Goal: Check status: Check status

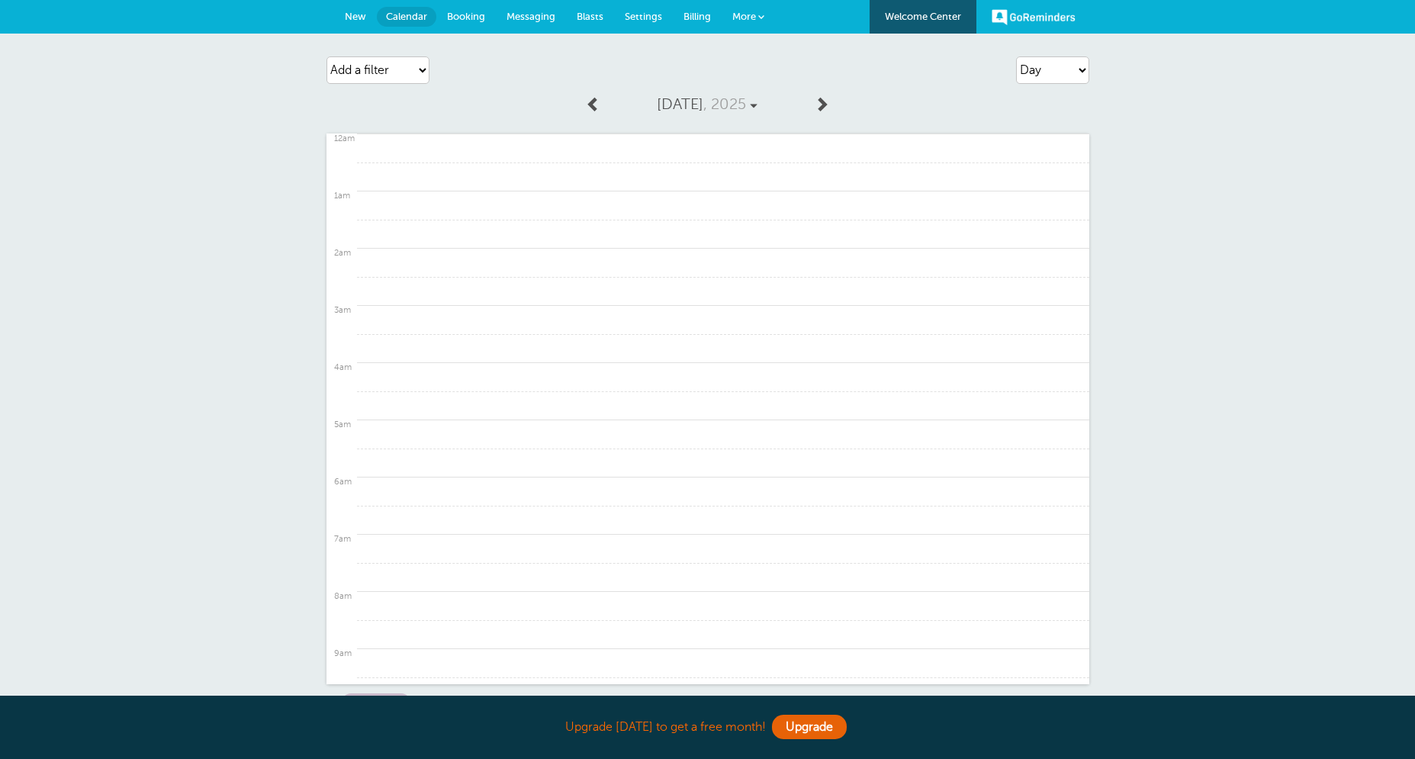
select select "day"
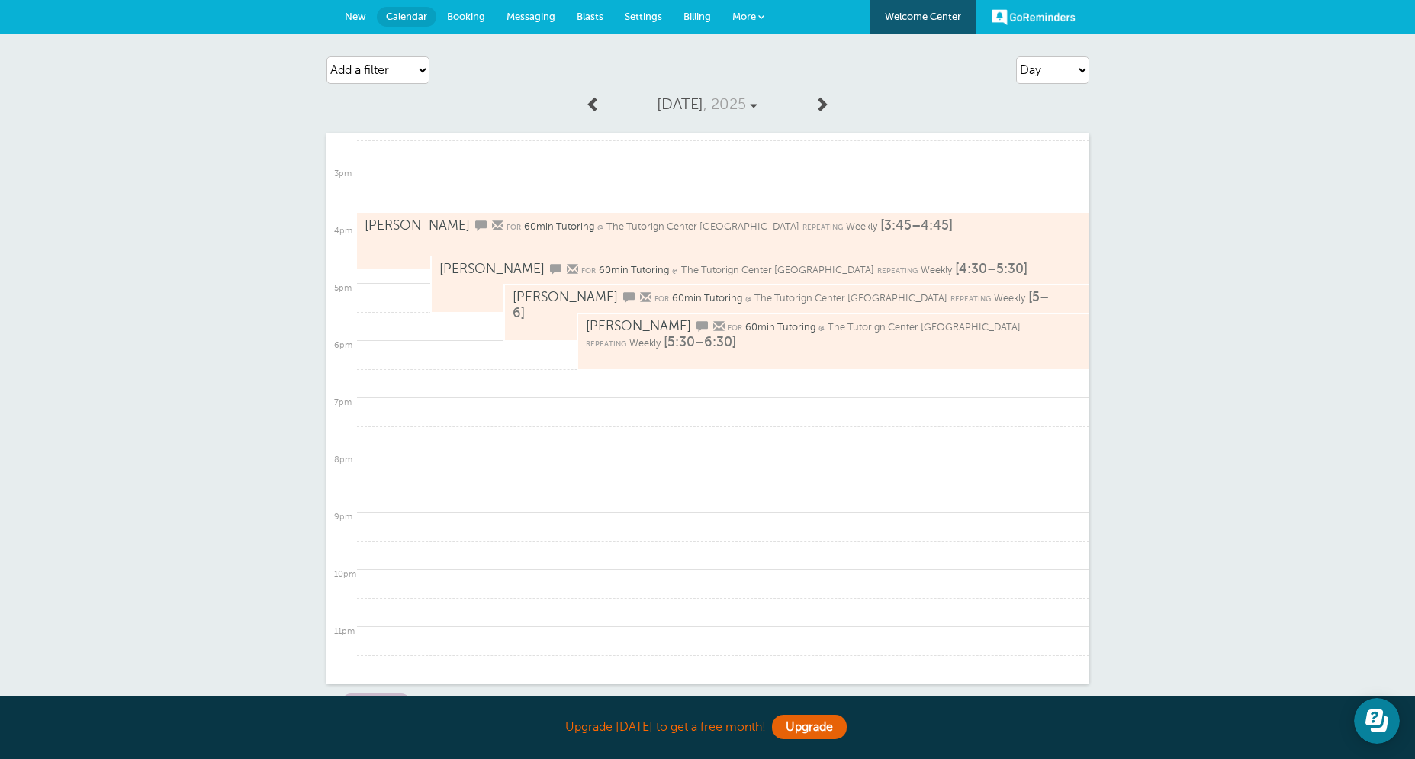
click at [598, 106] on span at bounding box center [593, 103] width 15 height 15
click at [597, 106] on span at bounding box center [593, 103] width 15 height 15
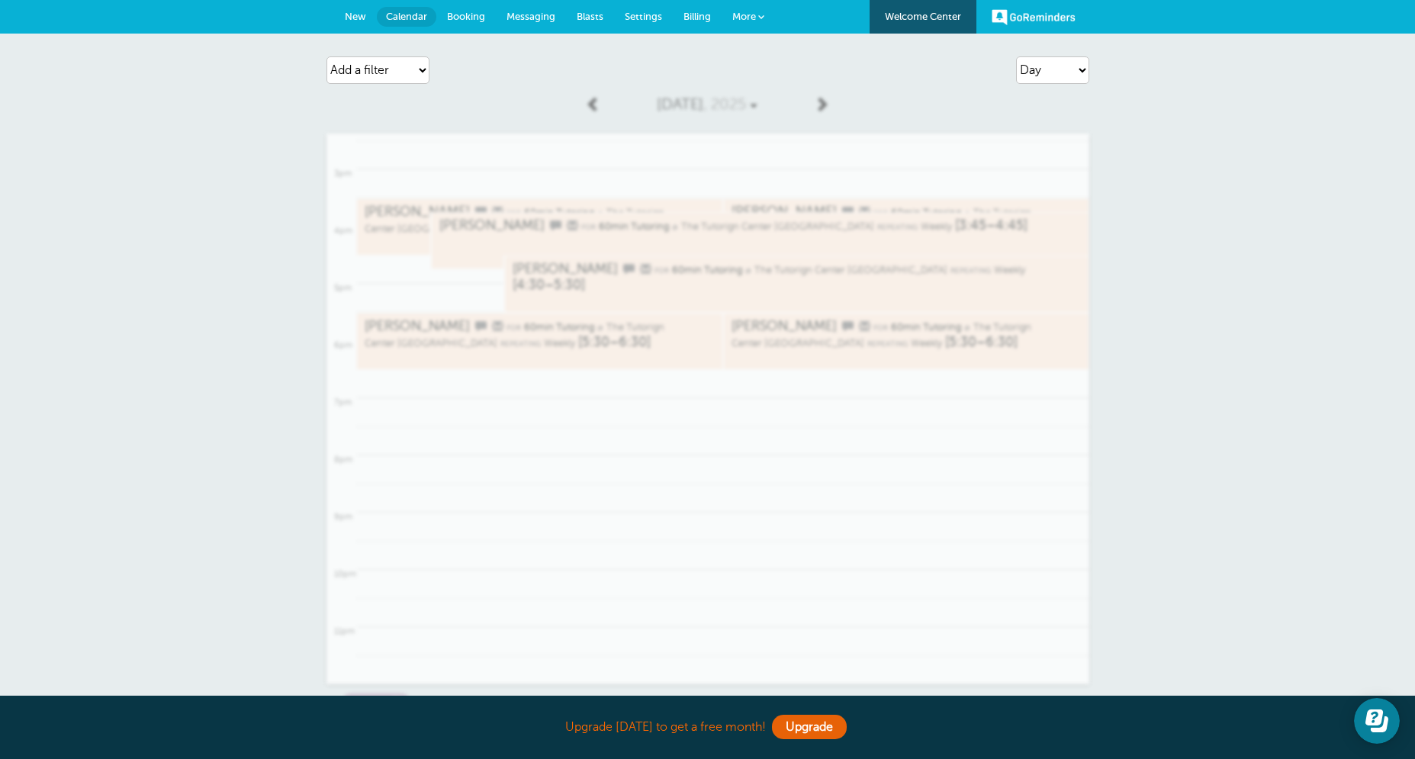
click at [597, 106] on span at bounding box center [593, 103] width 15 height 15
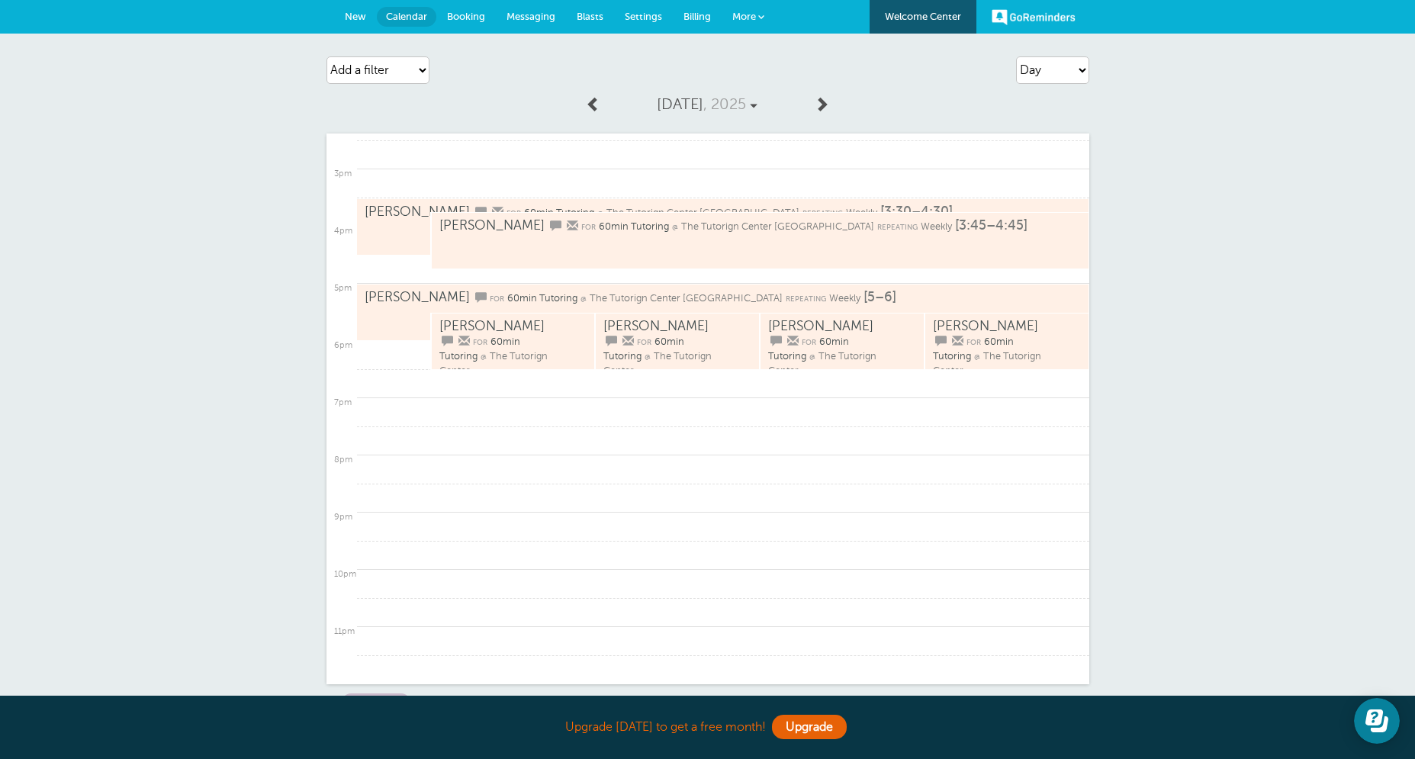
click at [597, 106] on span at bounding box center [593, 103] width 15 height 15
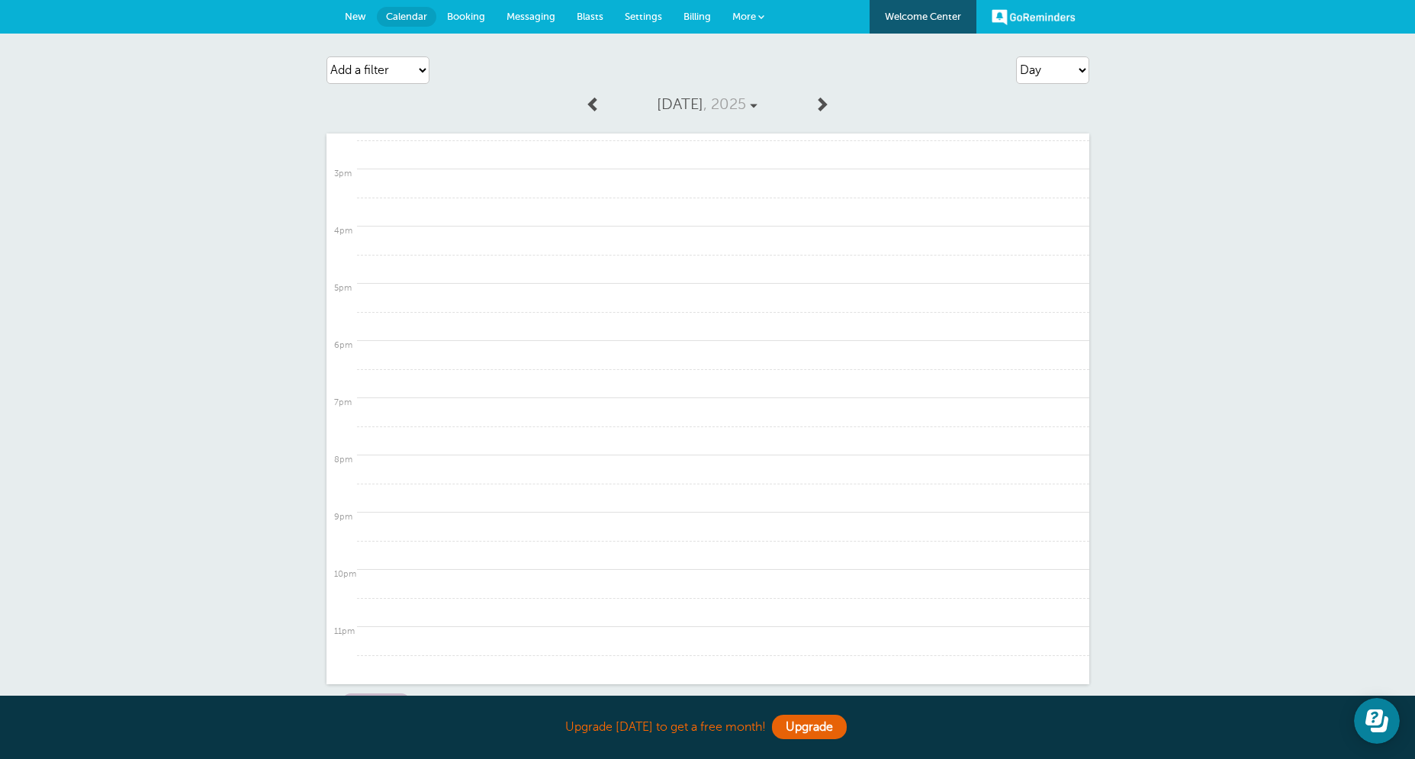
click at [597, 106] on span at bounding box center [593, 103] width 15 height 15
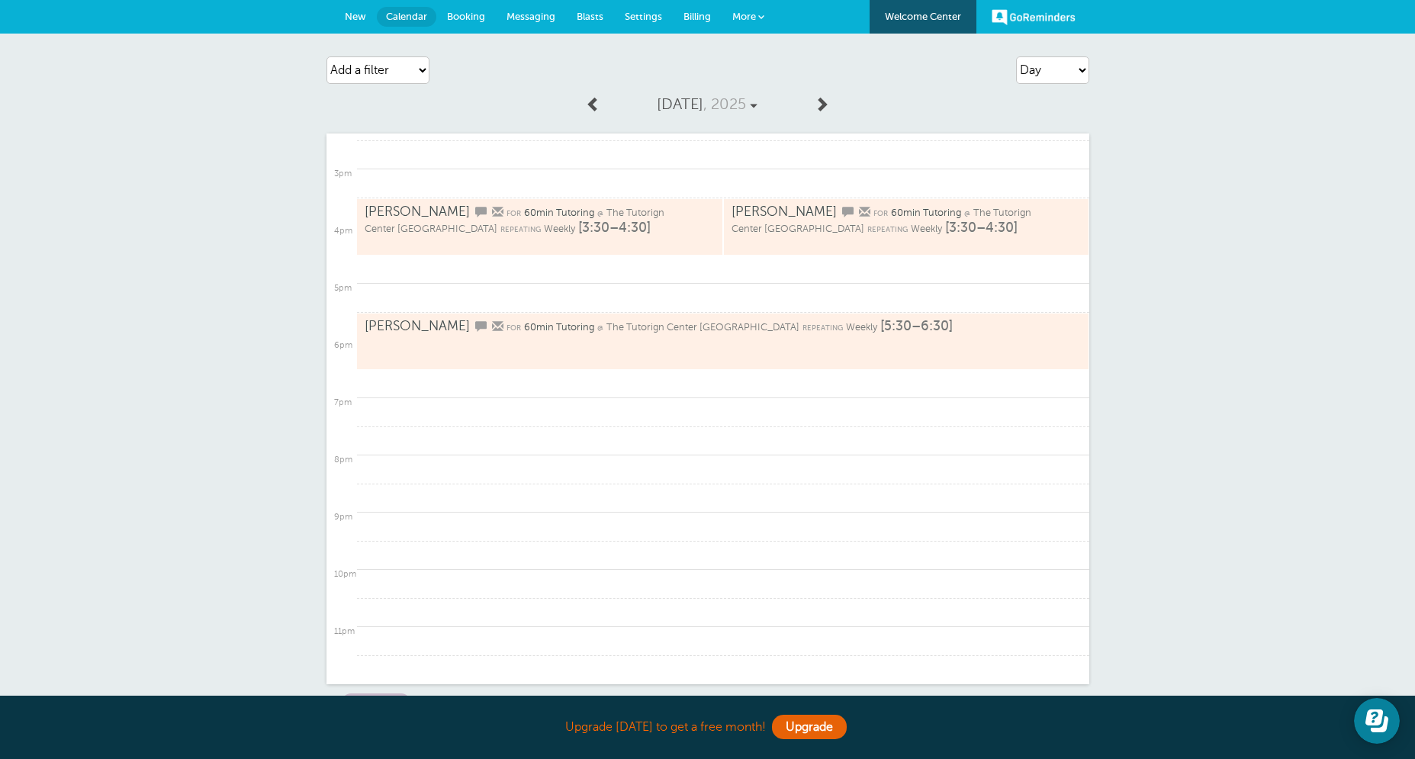
click at [597, 106] on span at bounding box center [593, 103] width 15 height 15
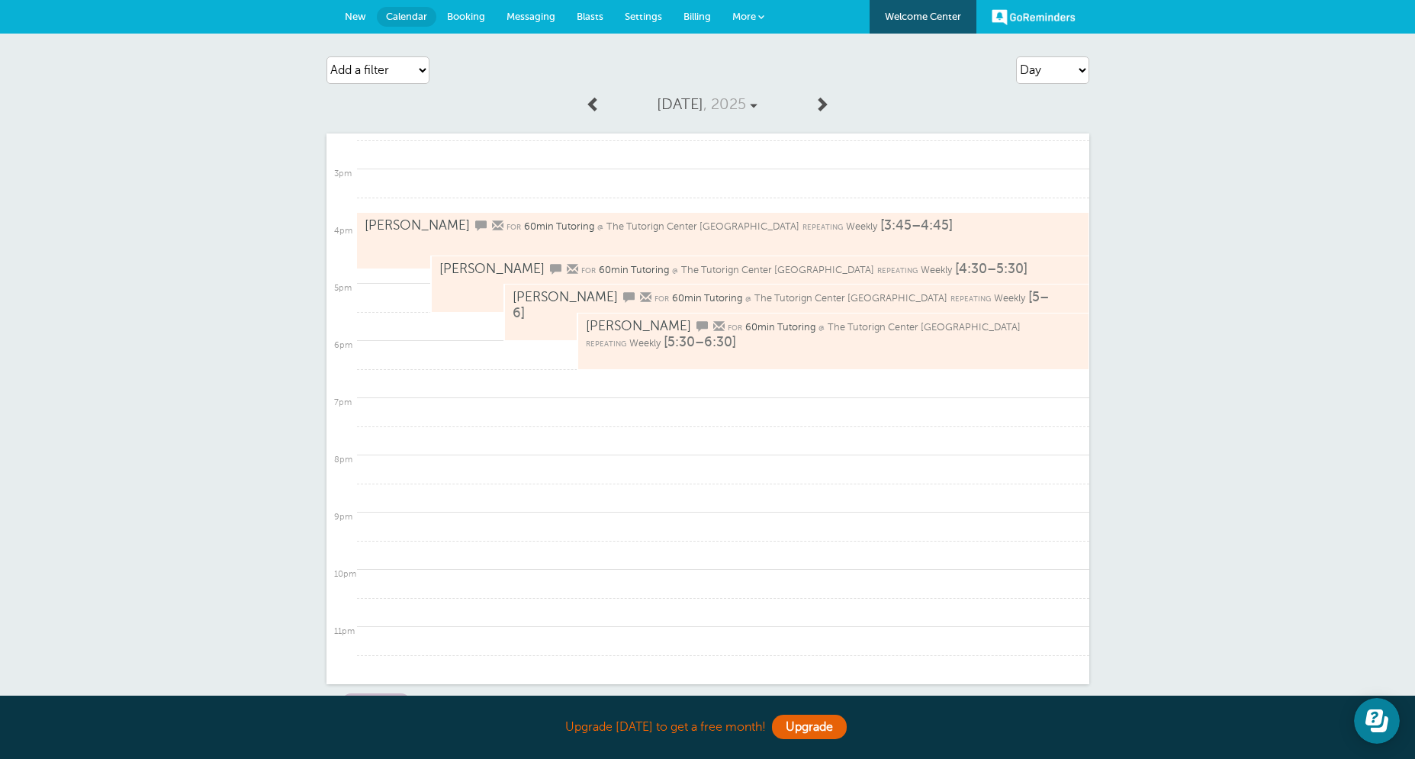
click at [599, 106] on span at bounding box center [593, 103] width 15 height 15
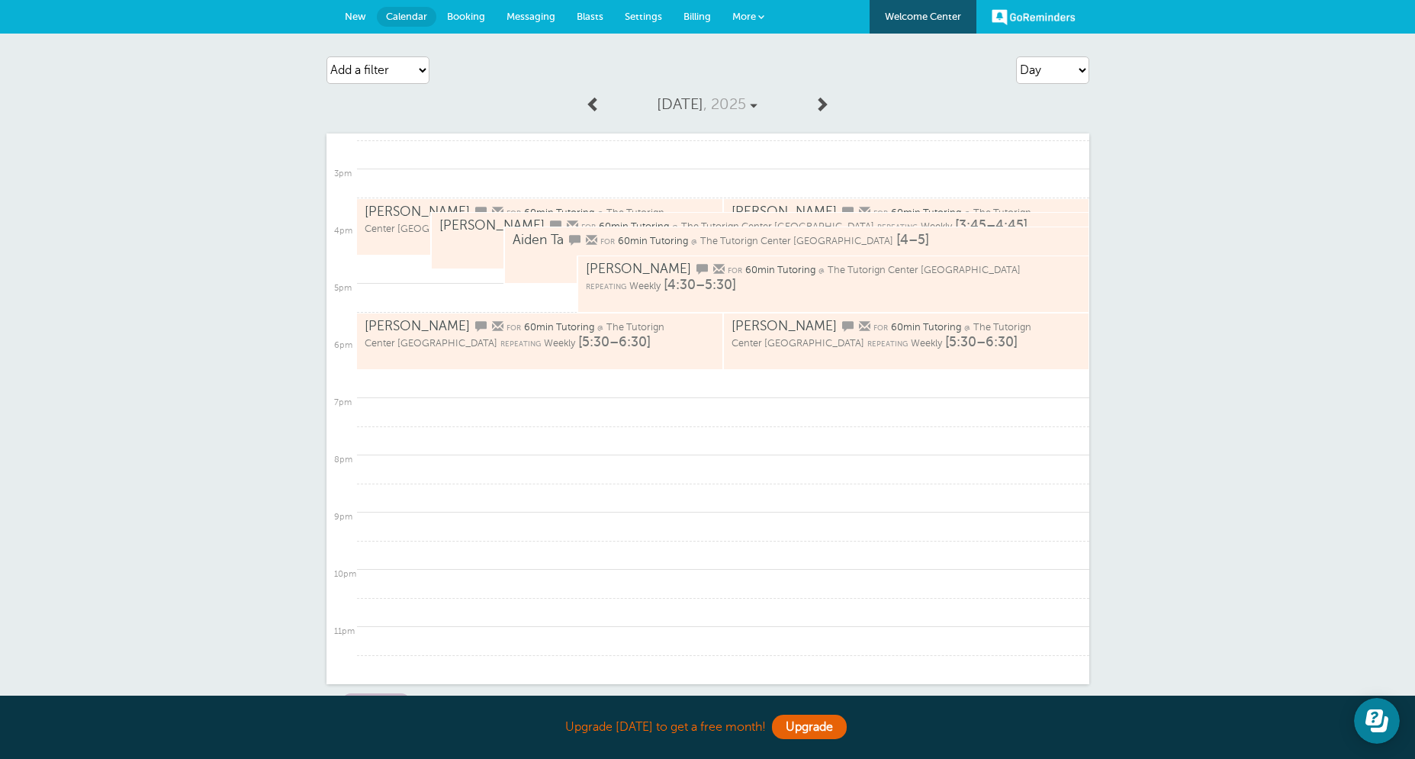
click at [830, 113] on link at bounding box center [821, 105] width 31 height 34
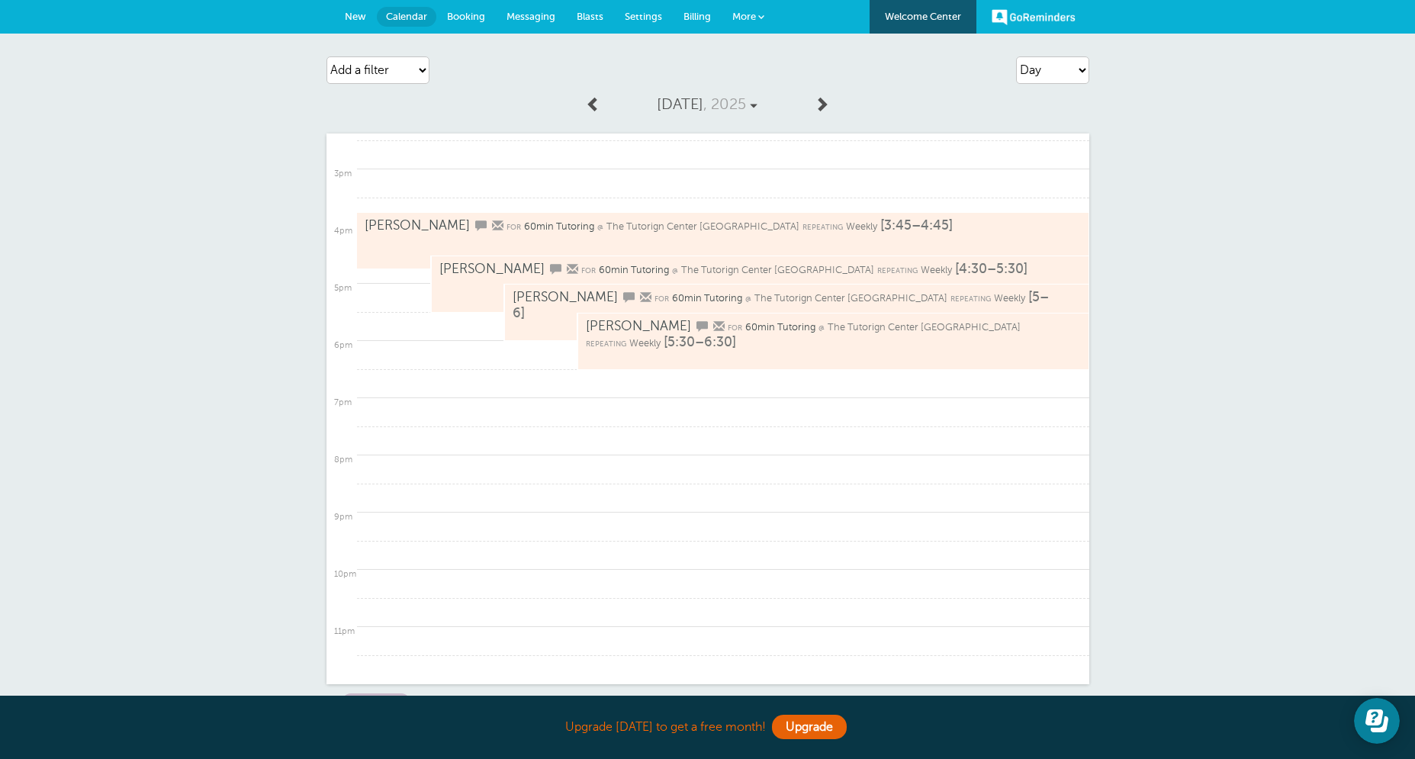
click at [829, 111] on span at bounding box center [821, 103] width 15 height 15
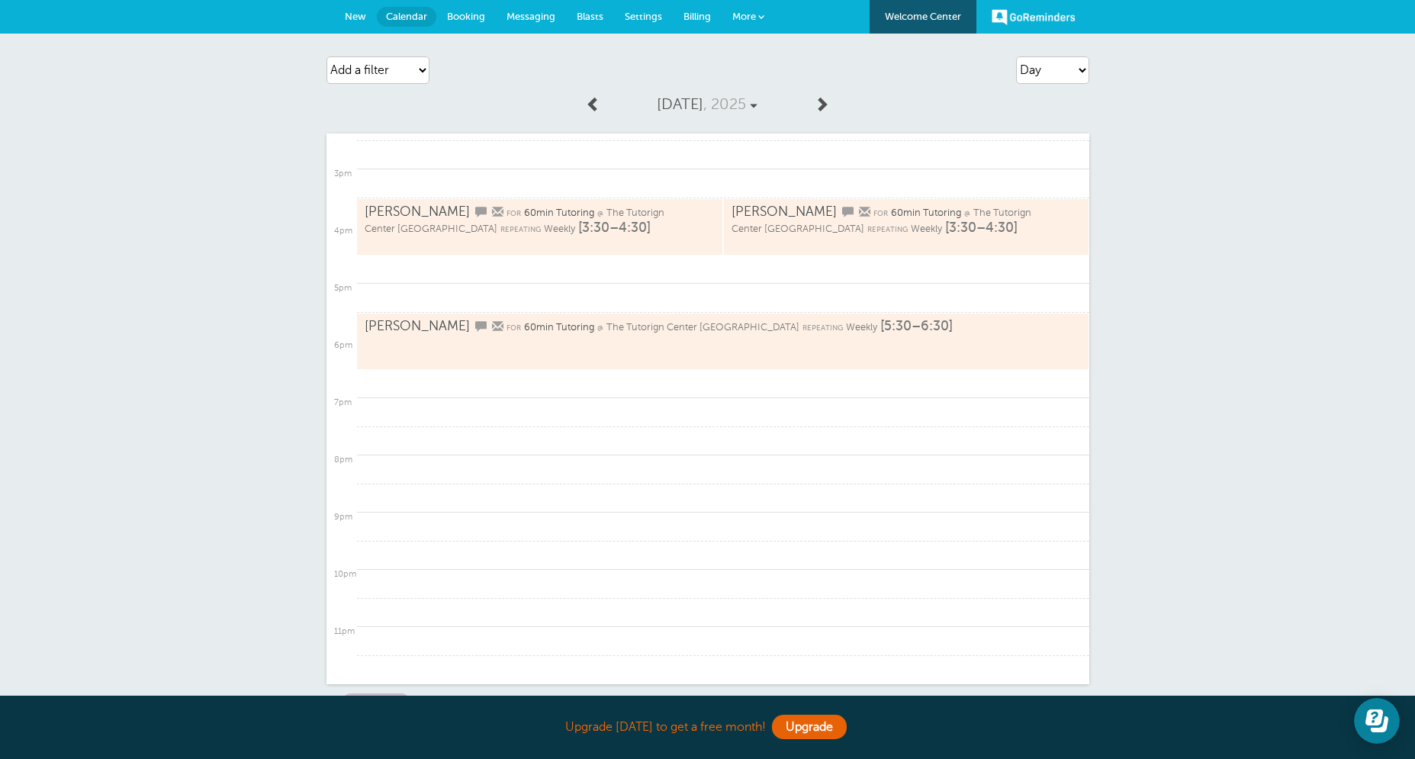
click at [829, 111] on span at bounding box center [821, 103] width 15 height 15
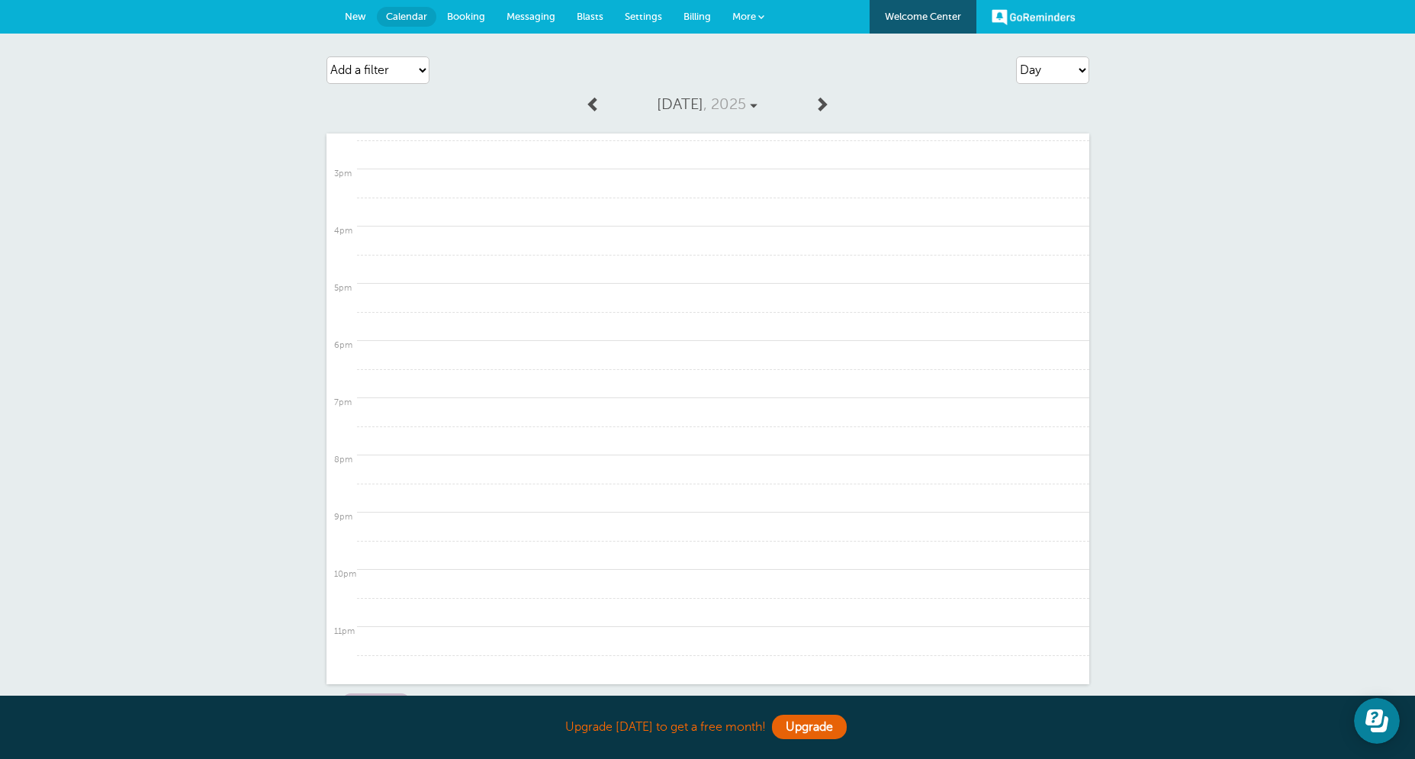
click at [587, 111] on span at bounding box center [593, 103] width 15 height 15
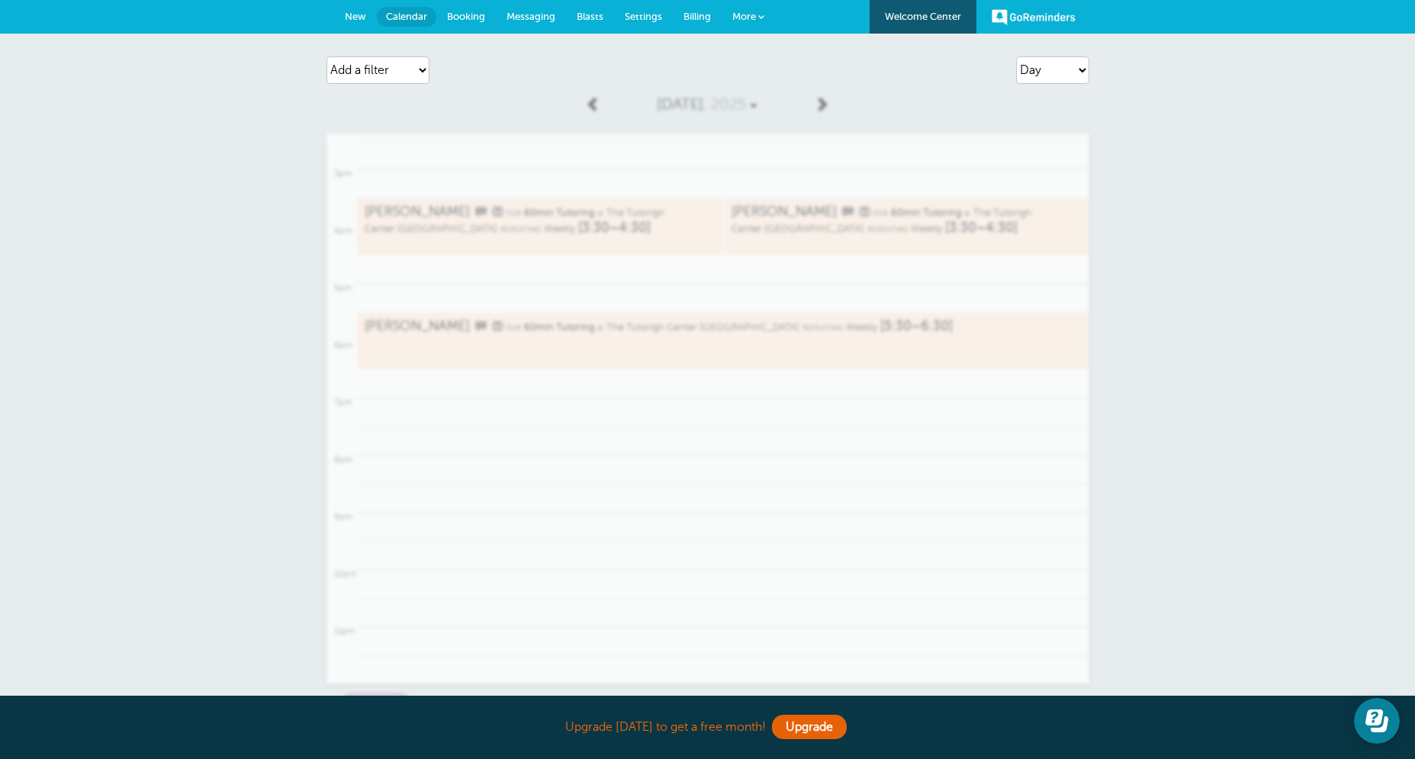
click at [587, 111] on span at bounding box center [593, 103] width 15 height 15
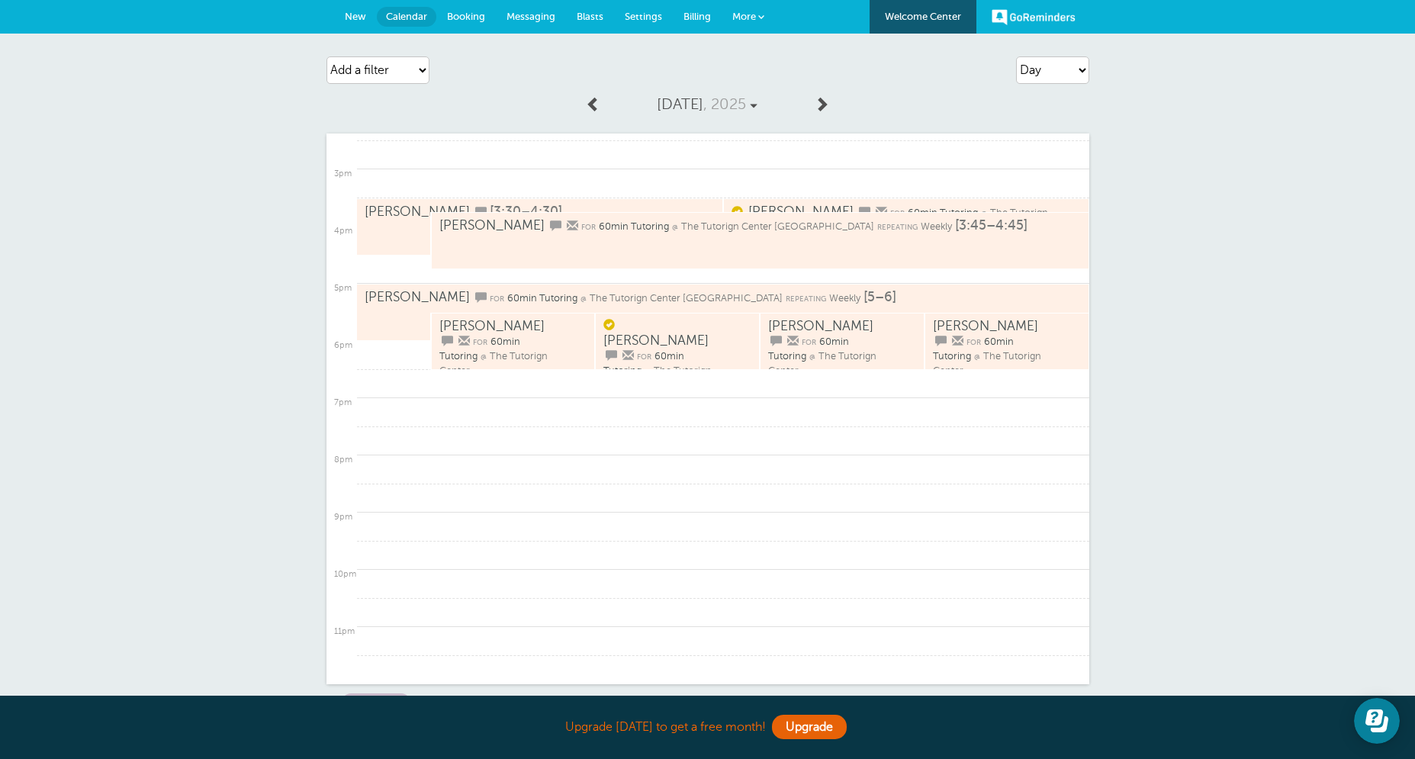
click at [587, 111] on span at bounding box center [593, 103] width 15 height 15
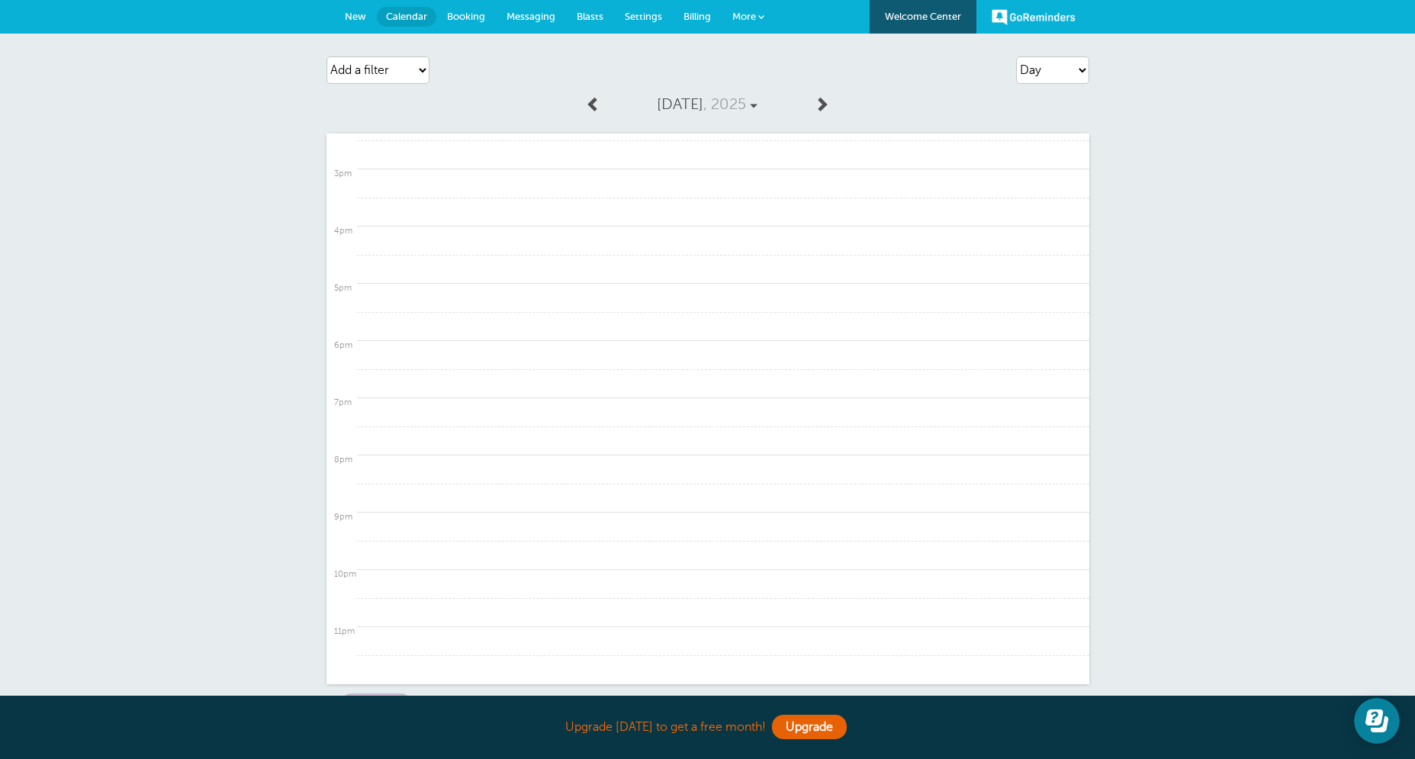
click at [587, 111] on span at bounding box center [593, 103] width 15 height 15
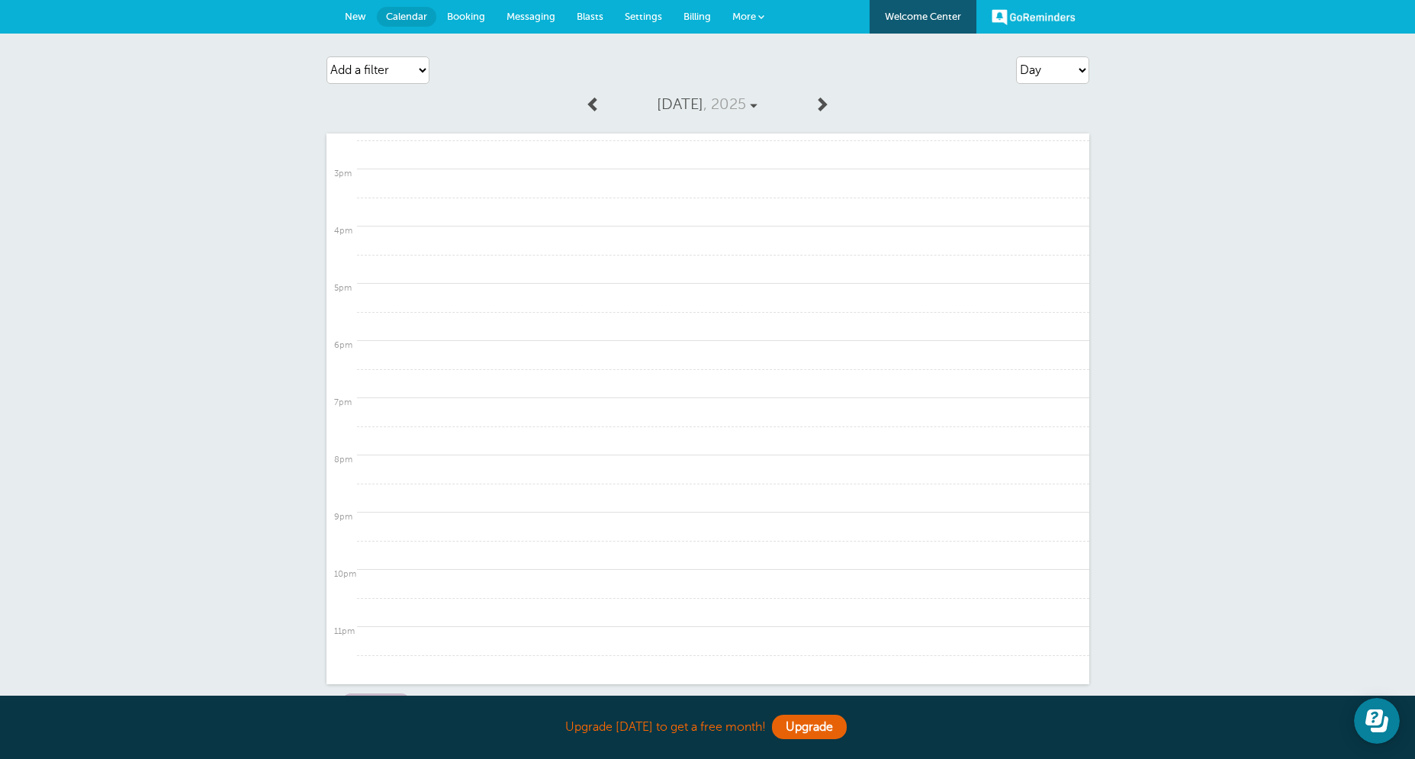
click at [587, 111] on span at bounding box center [593, 103] width 15 height 15
click at [812, 107] on link at bounding box center [821, 105] width 31 height 34
